Goal: Transaction & Acquisition: Obtain resource

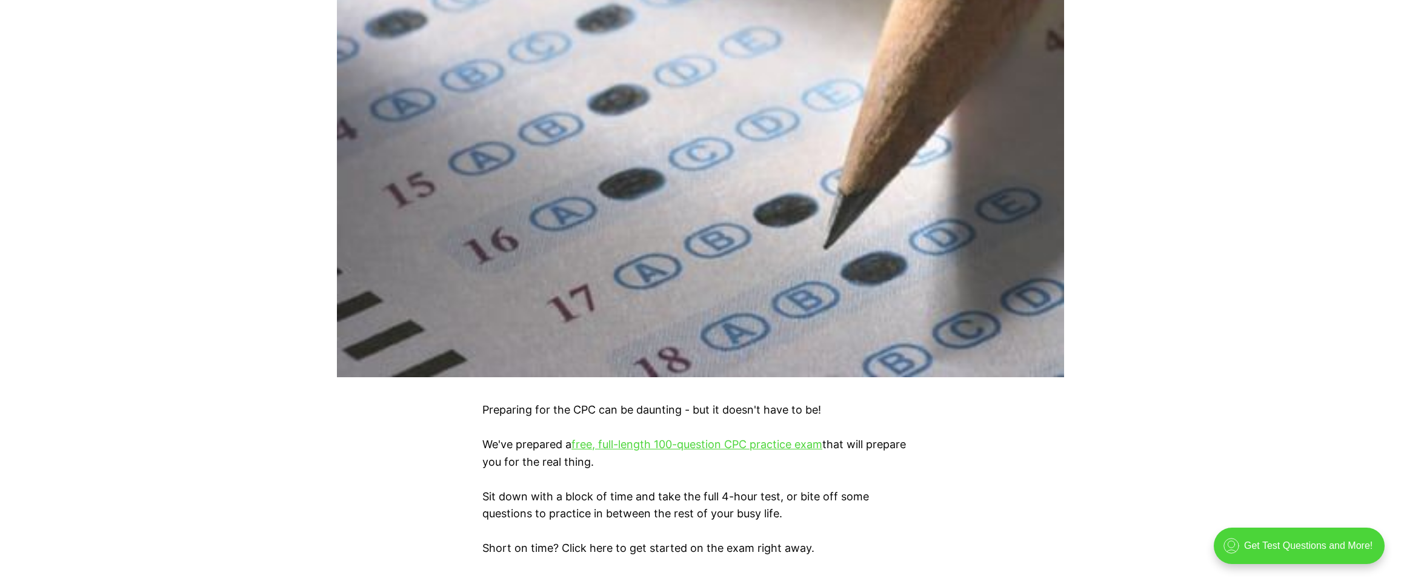
scroll to position [606, 0]
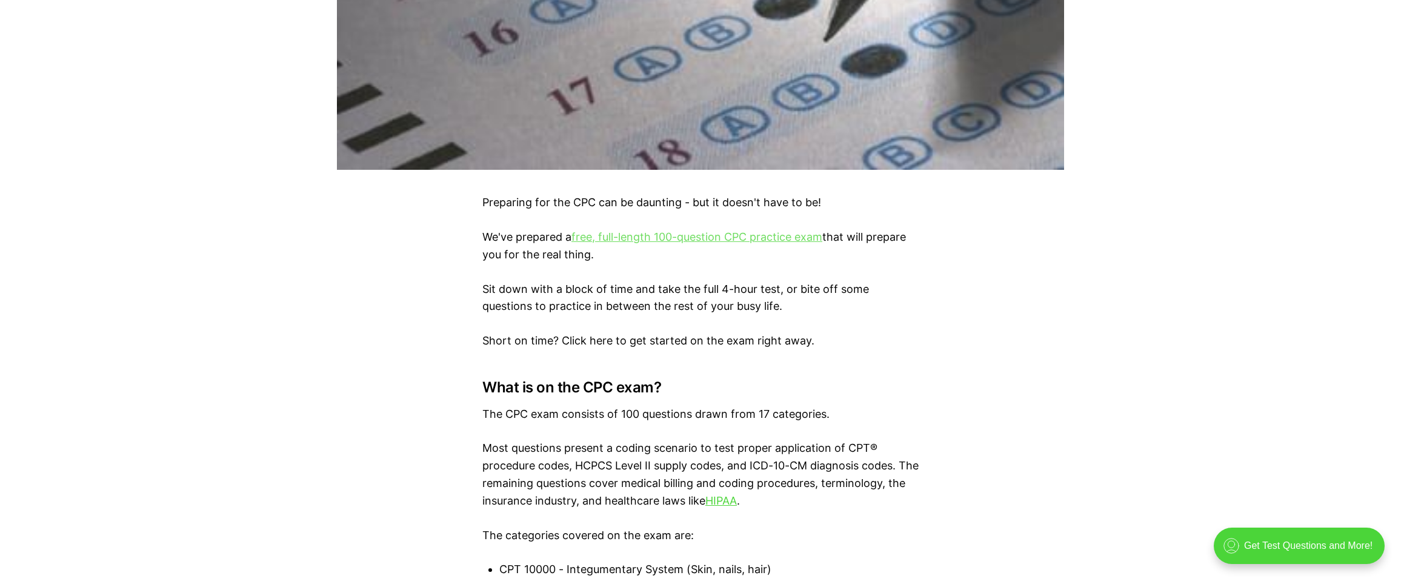
click at [656, 237] on link "free, full-length 100-question CPC practice exam" at bounding box center [697, 236] width 251 height 13
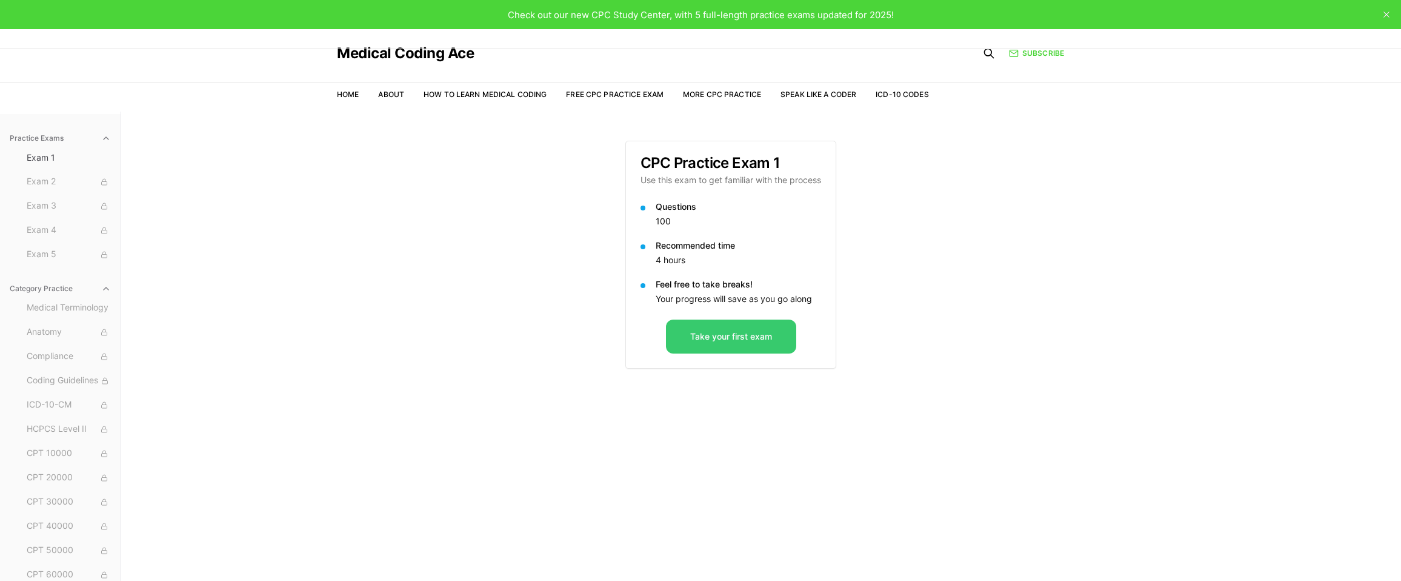
click at [705, 339] on button "Take your first exam" at bounding box center [731, 336] width 130 height 34
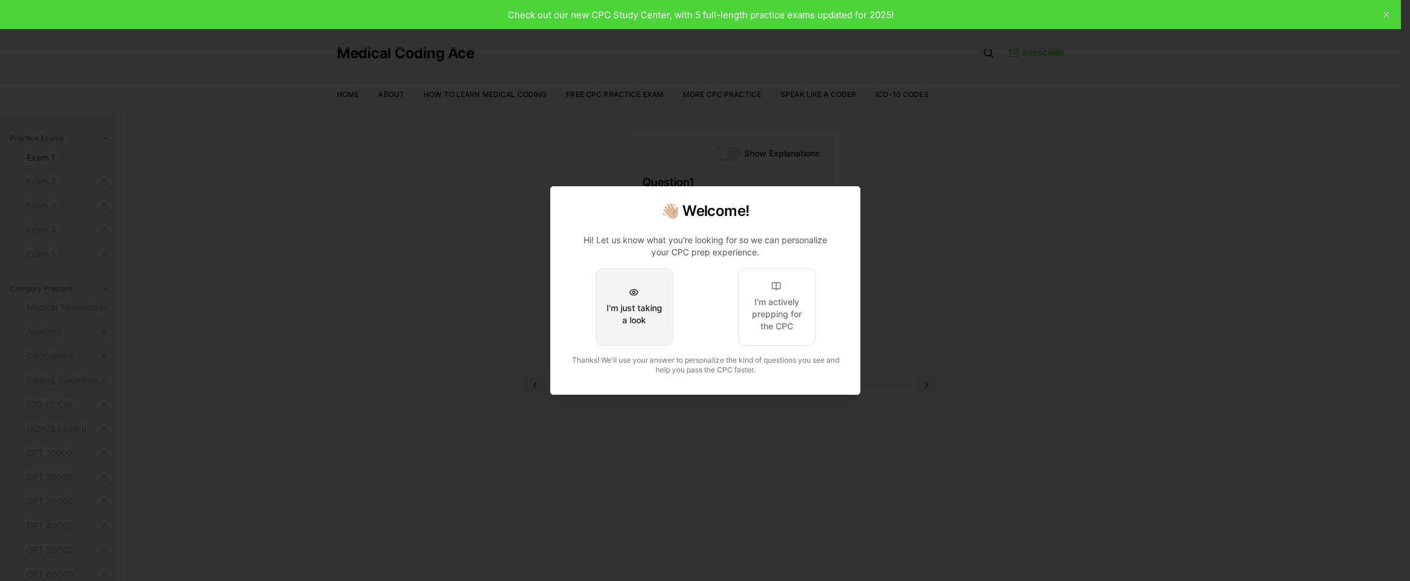
click at [627, 313] on div "I'm just taking a look" at bounding box center [633, 314] width 57 height 24
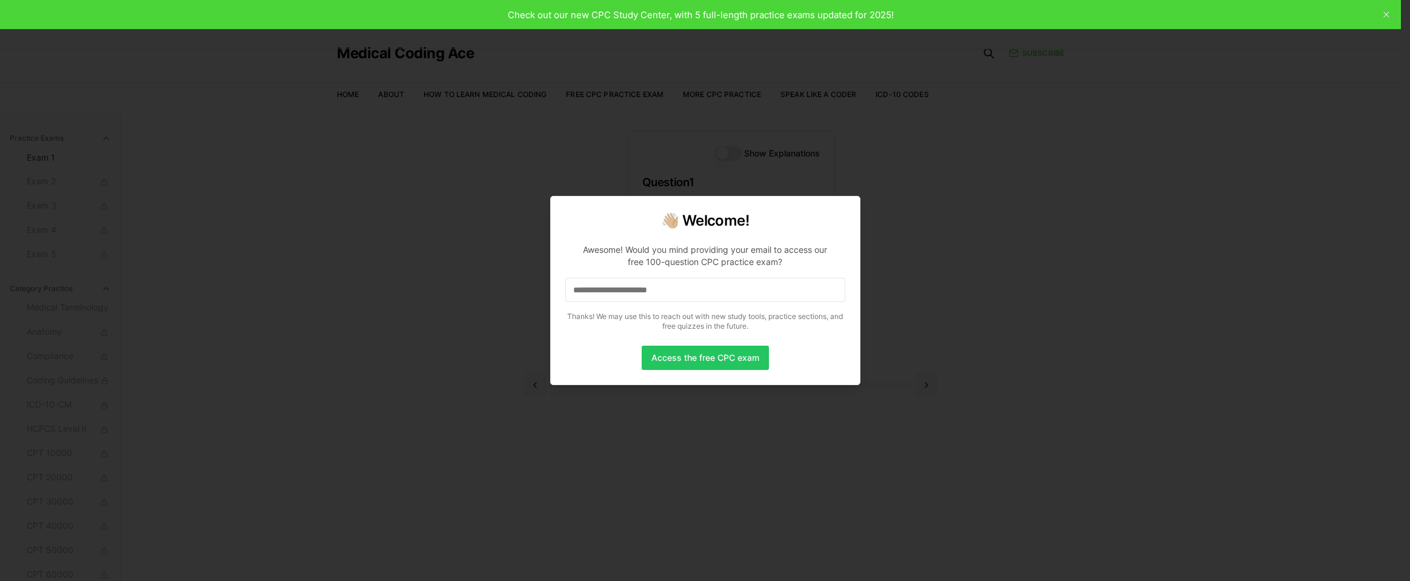
click at [671, 295] on input at bounding box center [705, 290] width 280 height 24
click at [692, 356] on button "Access the free CPC exam" at bounding box center [705, 357] width 127 height 24
click at [696, 359] on button "Access the free CPC exam" at bounding box center [705, 357] width 127 height 24
click at [699, 292] on input "**********" at bounding box center [705, 290] width 280 height 24
click at [667, 402] on div at bounding box center [705, 290] width 1410 height 581
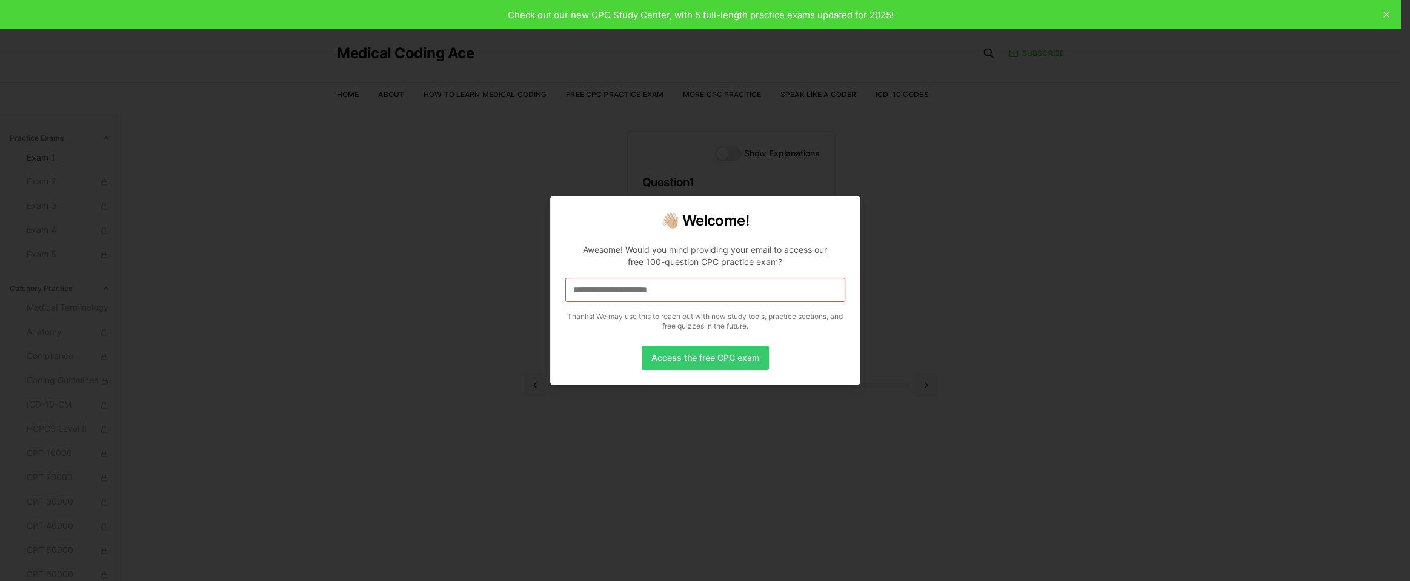
click at [683, 355] on button "Access the free CPC exam" at bounding box center [705, 357] width 127 height 24
click at [664, 422] on div at bounding box center [705, 290] width 1410 height 581
click at [679, 356] on button "Access the free CPC exam" at bounding box center [705, 357] width 127 height 24
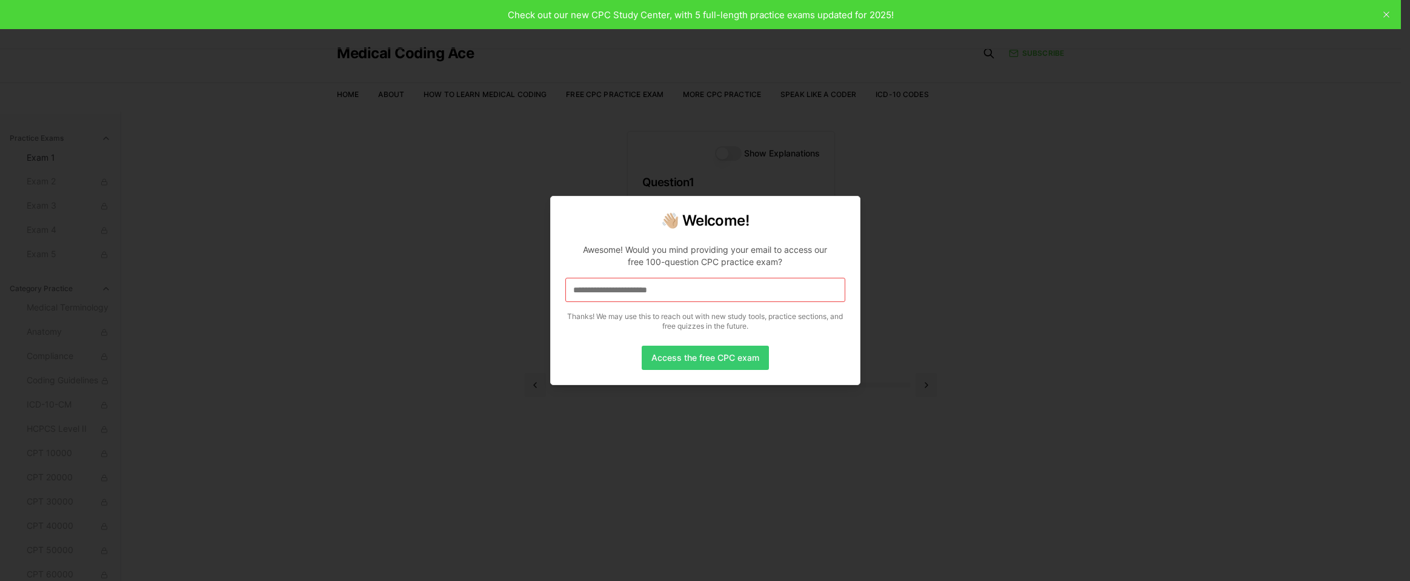
click at [679, 356] on button "Access the free CPC exam" at bounding box center [705, 357] width 127 height 24
click at [1385, 13] on div at bounding box center [705, 290] width 1410 height 581
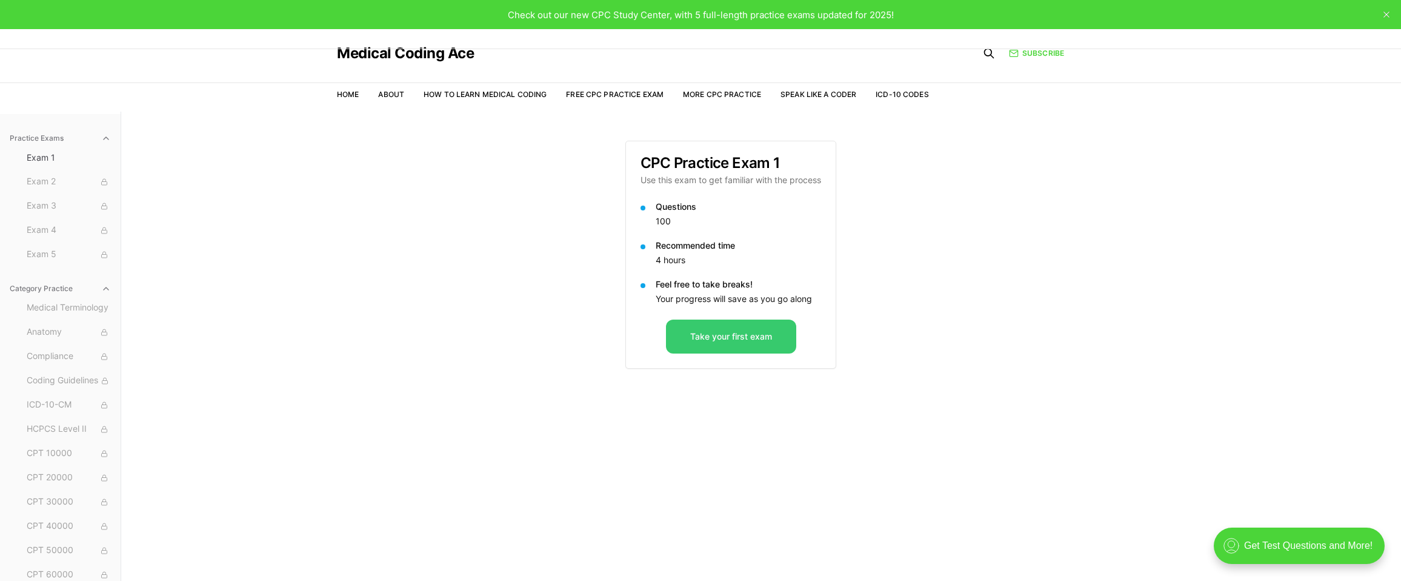
click at [742, 342] on button "Take your first exam" at bounding box center [731, 336] width 130 height 34
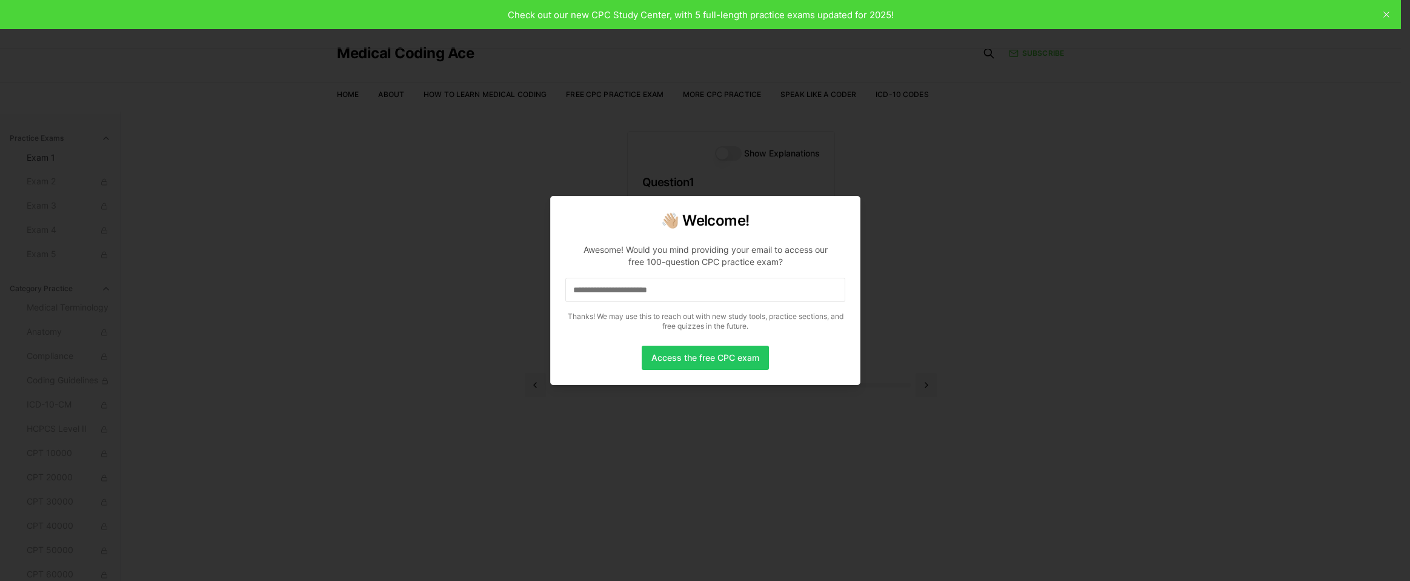
click at [681, 294] on input at bounding box center [705, 290] width 280 height 24
click at [673, 345] on button "Access the free CPC exam" at bounding box center [705, 357] width 127 height 24
drag, startPoint x: 700, startPoint y: 287, endPoint x: 475, endPoint y: 279, distance: 225.6
click at [475, 279] on body "Check out our new CPC Study Center, with 5 full-length practice exams updated f…" at bounding box center [700, 346] width 1401 height 692
click at [590, 285] on input "*" at bounding box center [705, 290] width 280 height 24
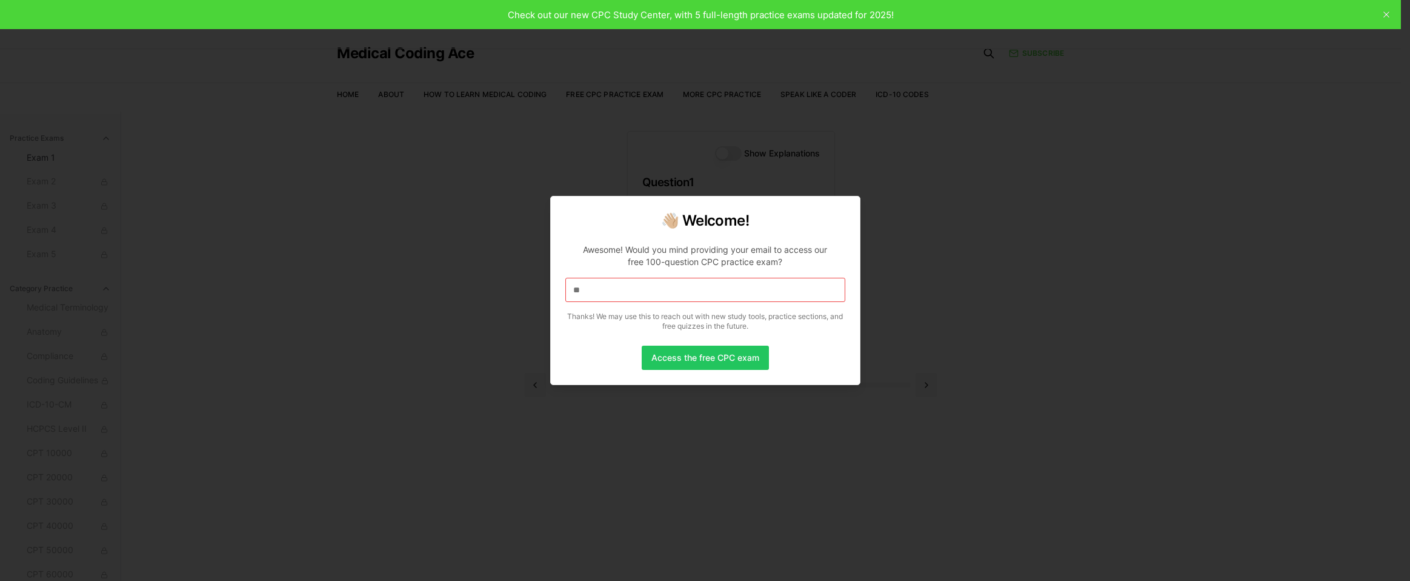
click at [627, 285] on input "**" at bounding box center [705, 290] width 280 height 24
click at [635, 304] on p "Awesome! Would you mind providing your email to access our free 100-question CP…" at bounding box center [705, 285] width 280 height 102
click at [616, 290] on input "***" at bounding box center [705, 290] width 280 height 24
click at [618, 291] on input "****" at bounding box center [705, 290] width 280 height 24
